Goal: Find specific page/section: Find specific page/section

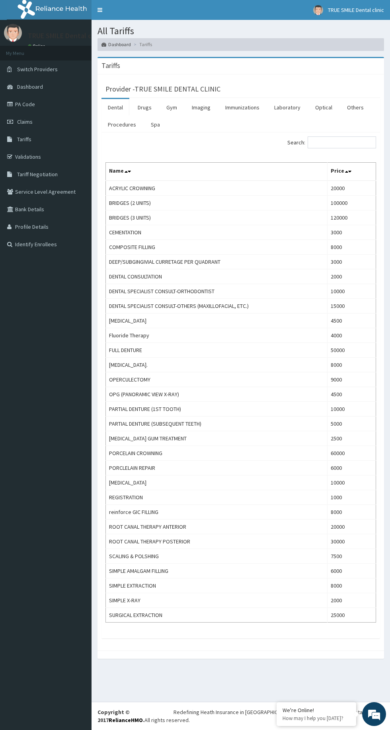
click at [59, 104] on link "PA Code" at bounding box center [46, 105] width 92 height 18
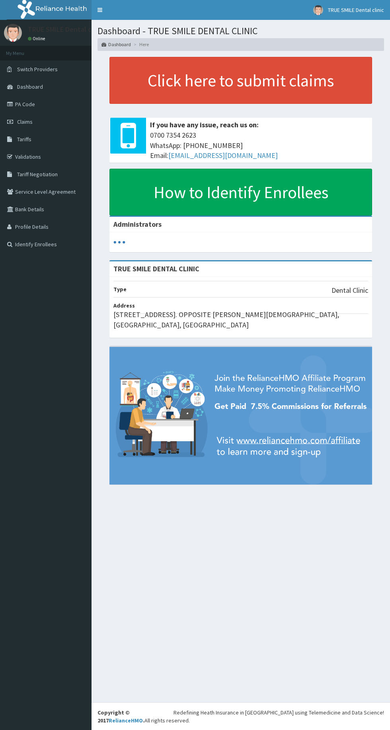
click at [49, 107] on link "PA Code" at bounding box center [46, 105] width 92 height 18
